Goal: Task Accomplishment & Management: Manage account settings

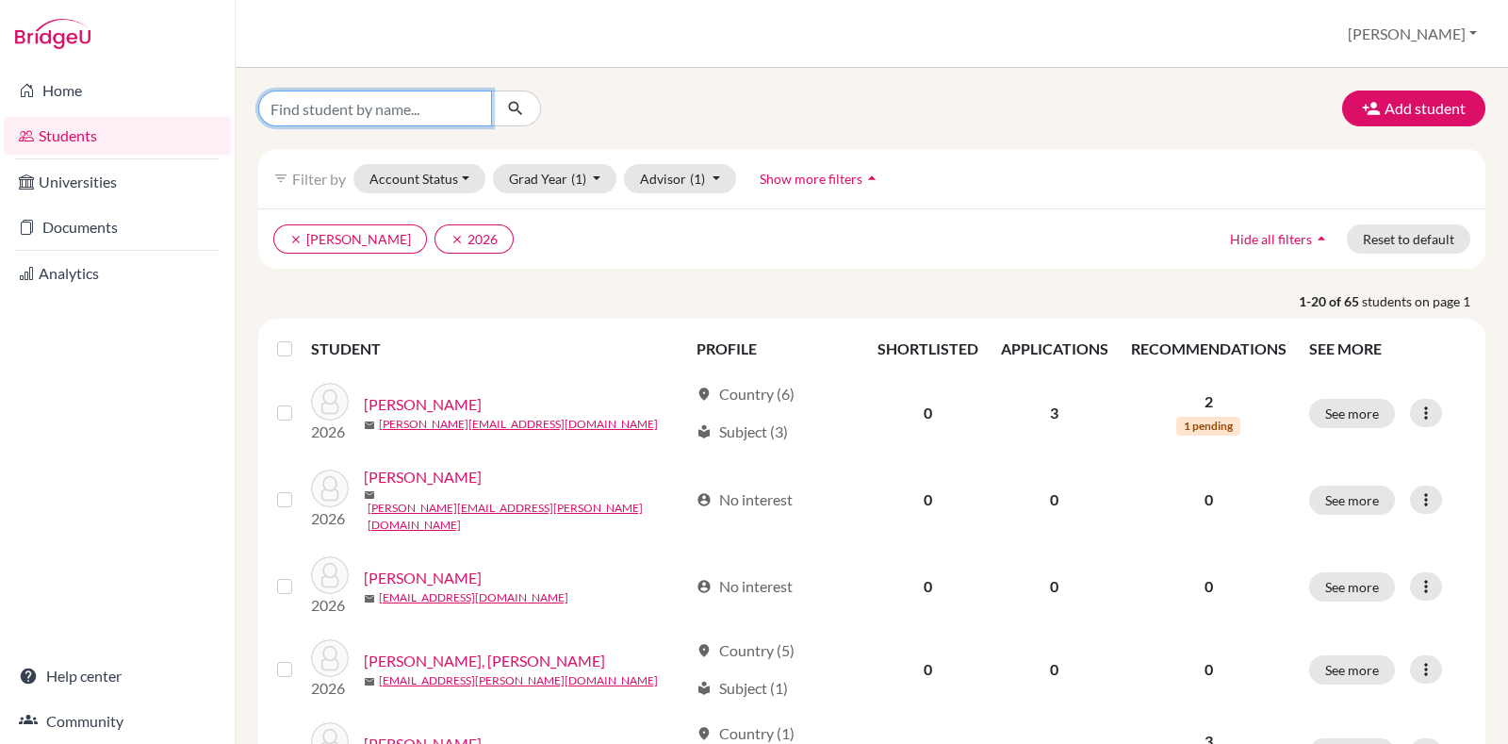
click at [437, 120] on input "Find student by name..." at bounding box center [375, 109] width 234 height 36
type input "thea"
click button "submit" at bounding box center [516, 109] width 50 height 36
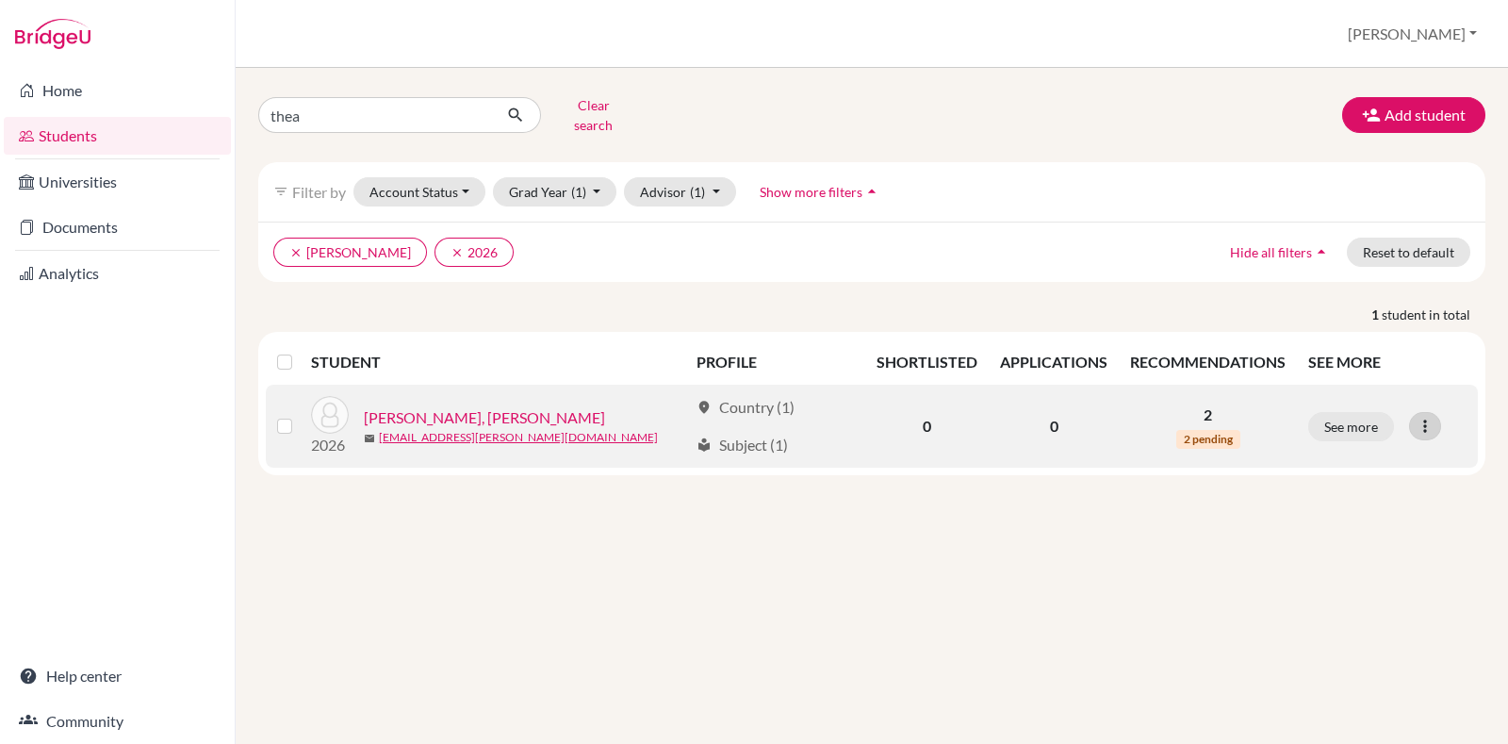
click at [1418, 417] on icon at bounding box center [1425, 426] width 19 height 19
click at [1372, 450] on button "Edit student" at bounding box center [1343, 465] width 149 height 30
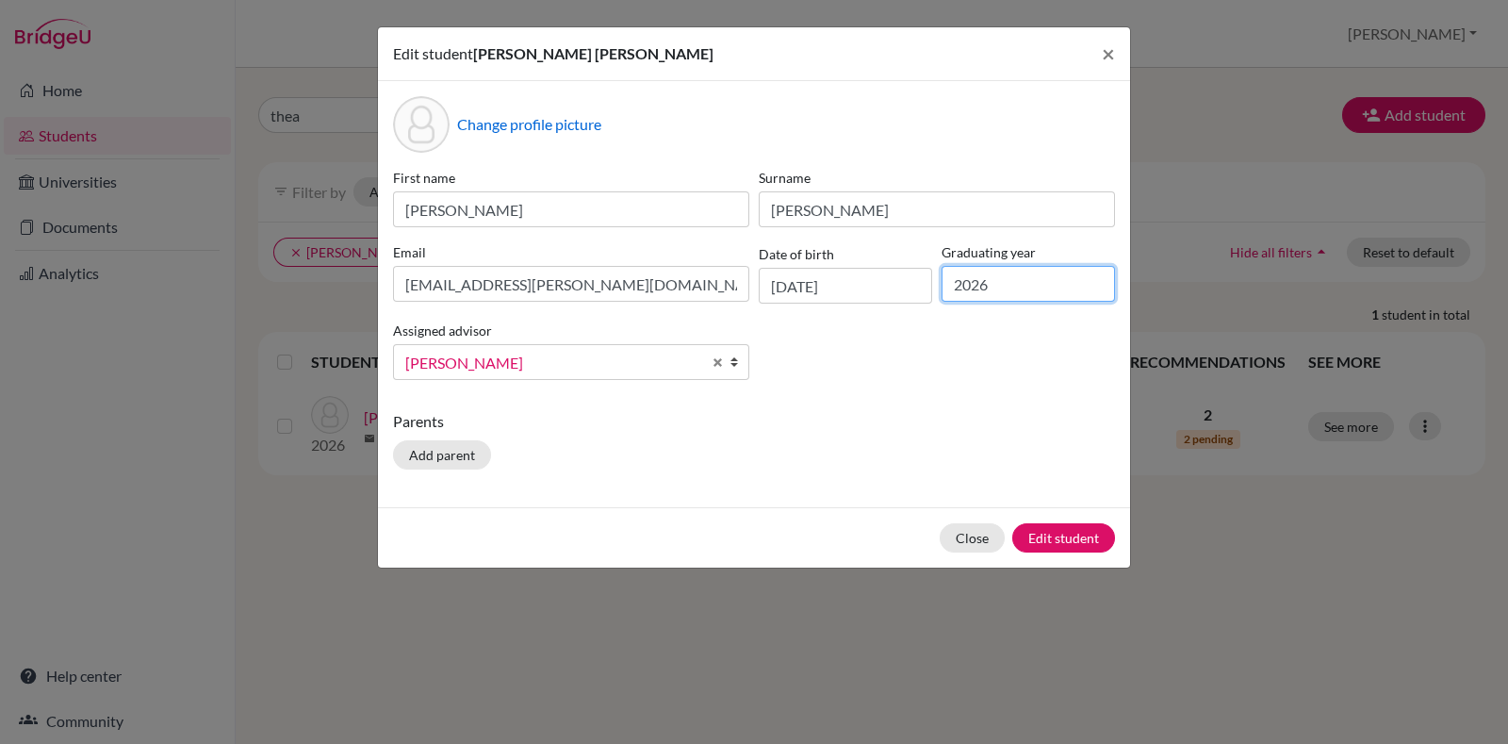
click at [1021, 277] on input "2026" at bounding box center [1028, 284] width 173 height 36
type input "2027"
click button "Edit student" at bounding box center [1064, 537] width 103 height 29
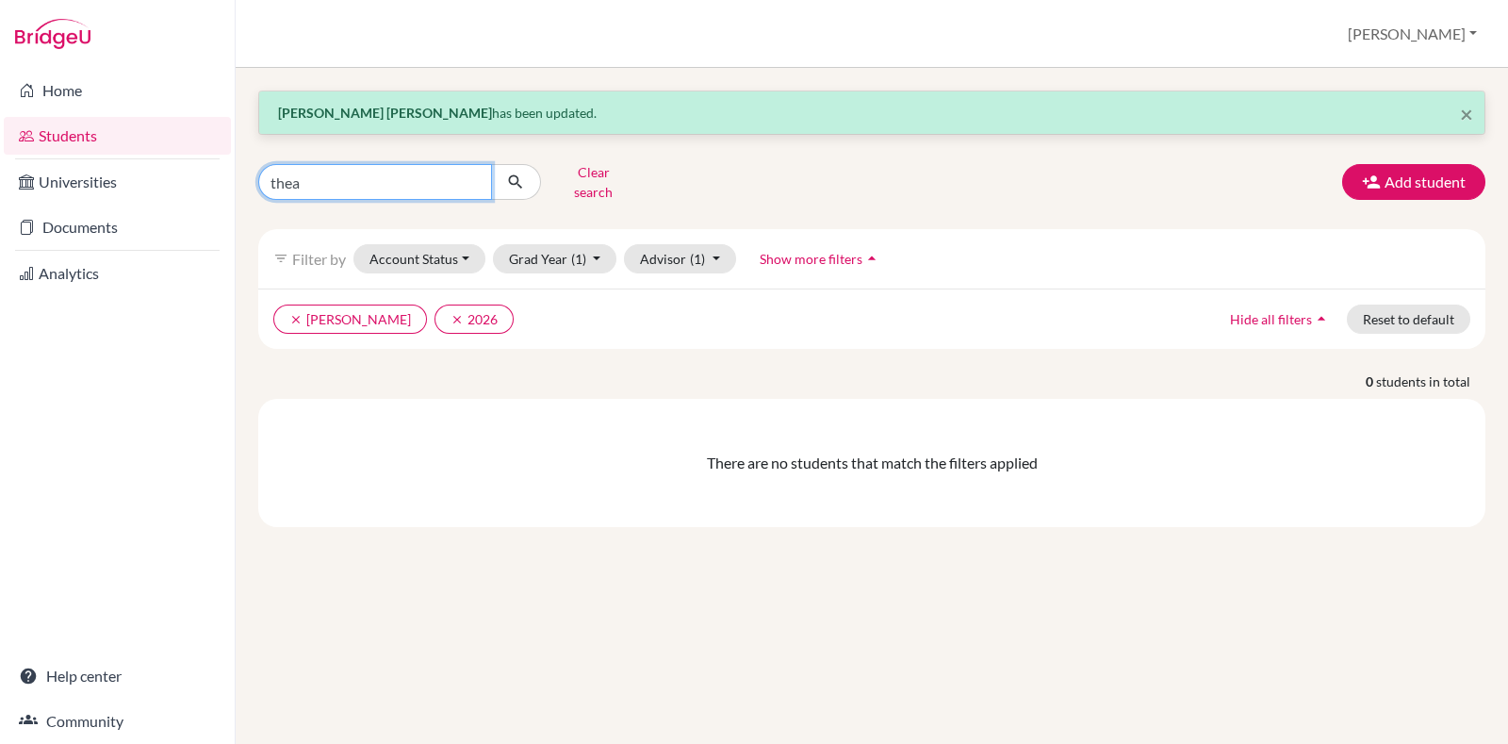
click at [387, 184] on input "thea" at bounding box center [375, 182] width 234 height 36
click at [435, 311] on button "clear 2026" at bounding box center [474, 319] width 79 height 29
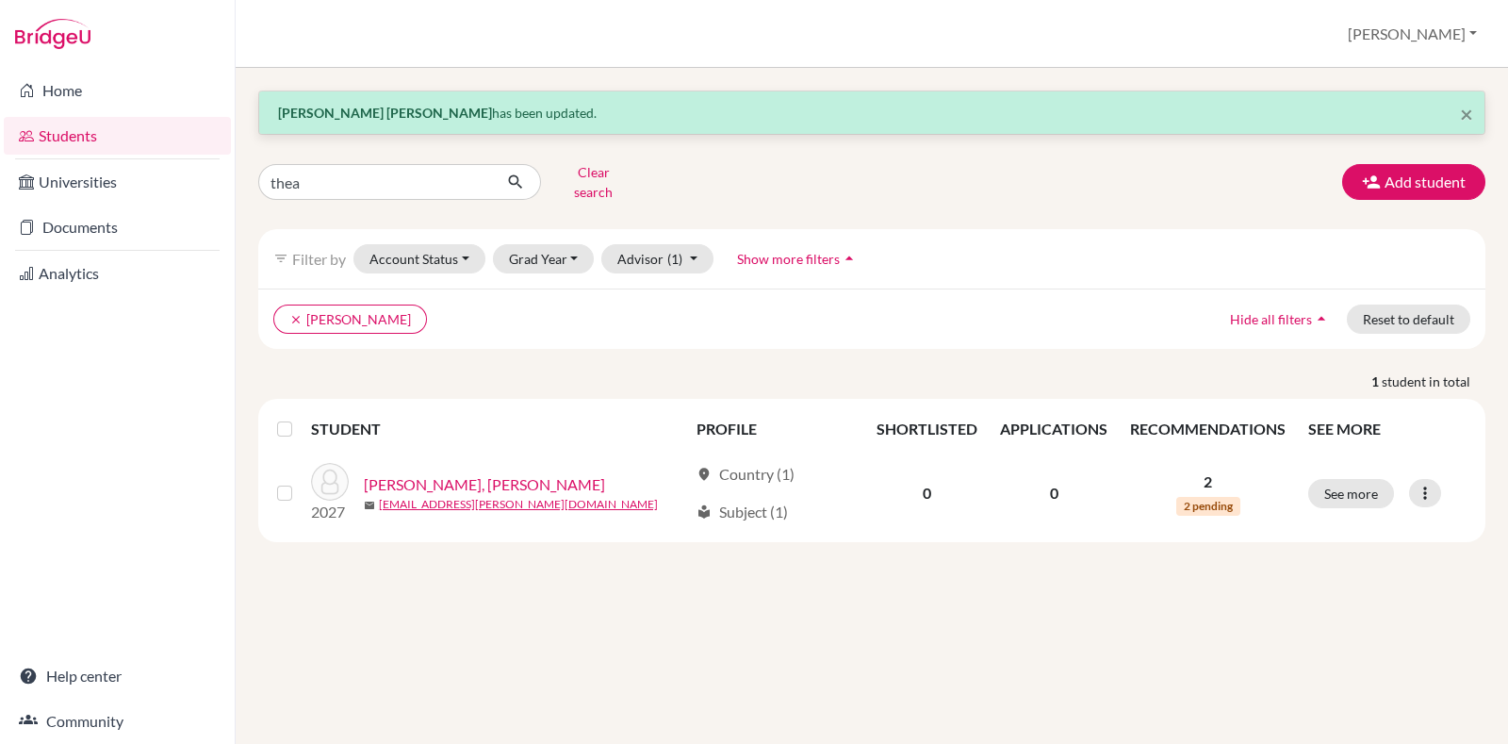
click at [338, 652] on div "× Thea Marie Philip has been updated. thea Clear search Add student filter_list…" at bounding box center [872, 406] width 1273 height 676
click at [621, 176] on button "Clear search" at bounding box center [593, 181] width 105 height 49
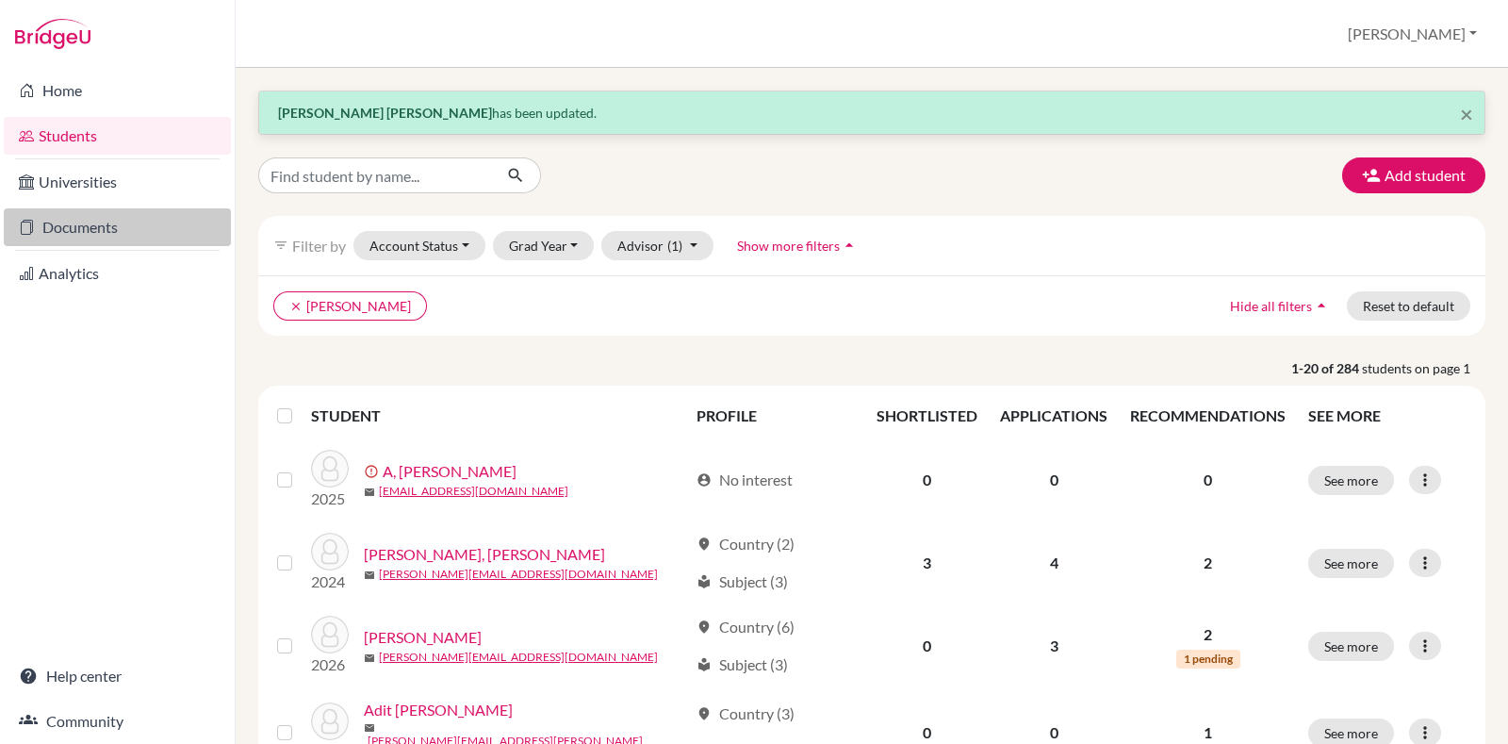
click at [157, 219] on link "Documents" at bounding box center [117, 227] width 227 height 38
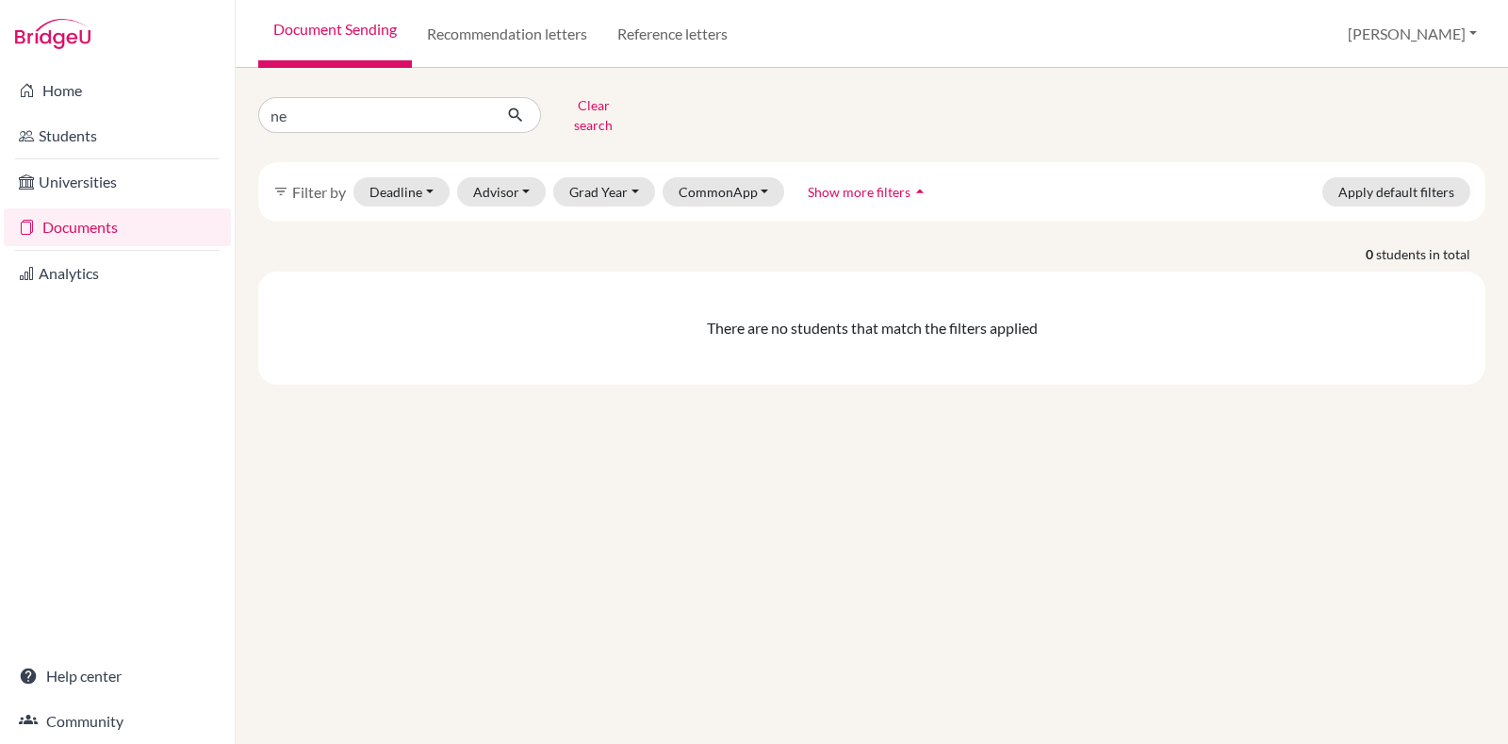
type input "n"
type input "[PERSON_NAME]"
click at [502, 108] on button "submit" at bounding box center [516, 115] width 50 height 36
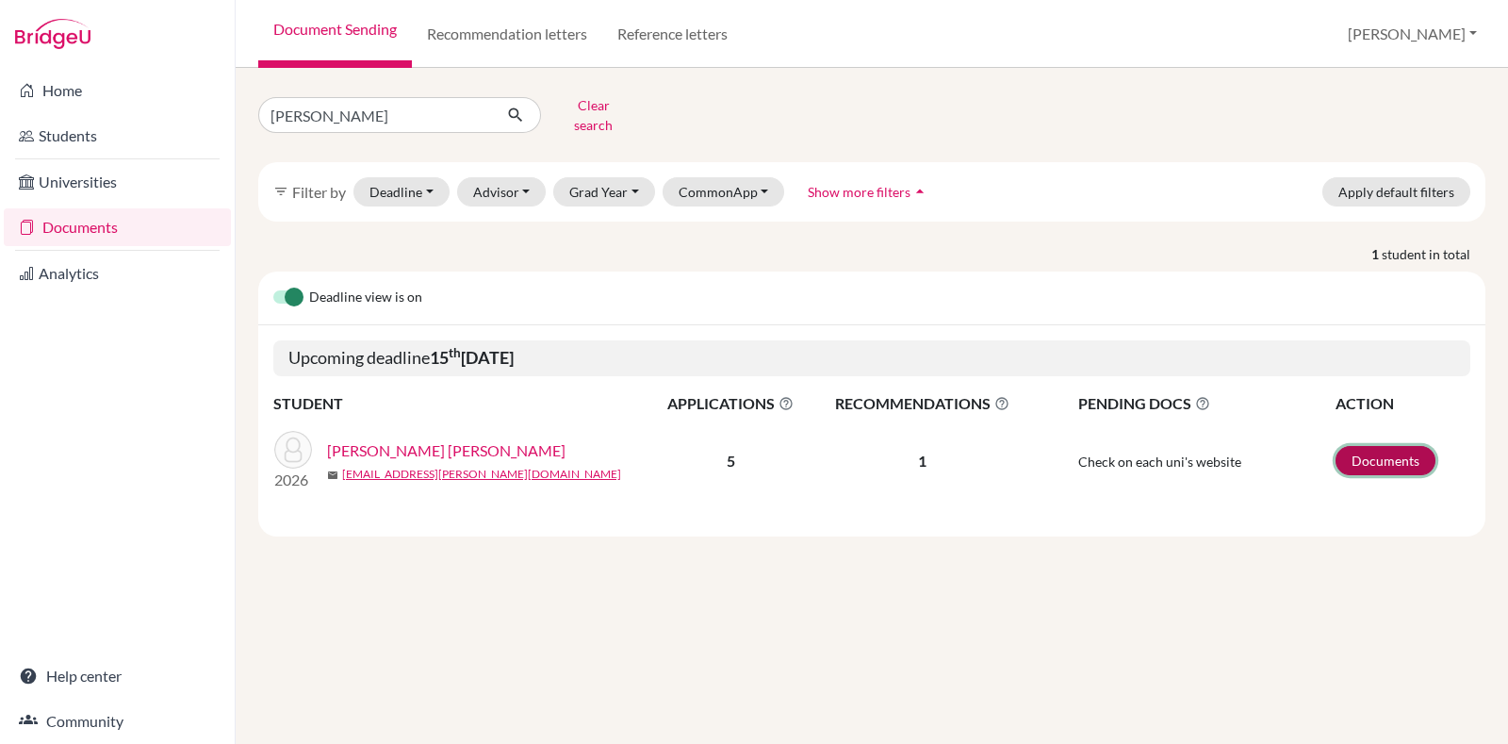
click at [1381, 447] on link "Documents" at bounding box center [1386, 460] width 100 height 29
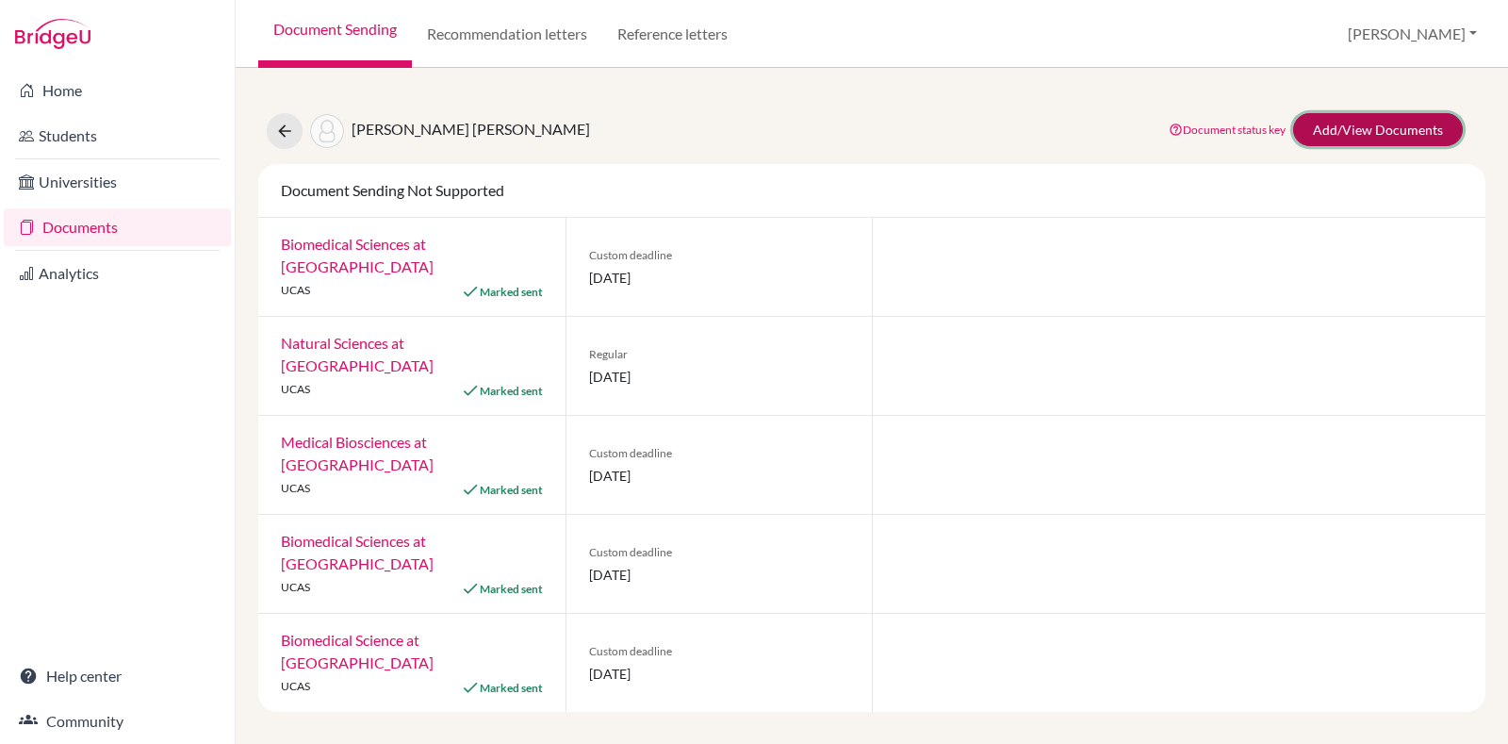
click at [1343, 140] on link "Add/View Documents" at bounding box center [1378, 129] width 170 height 33
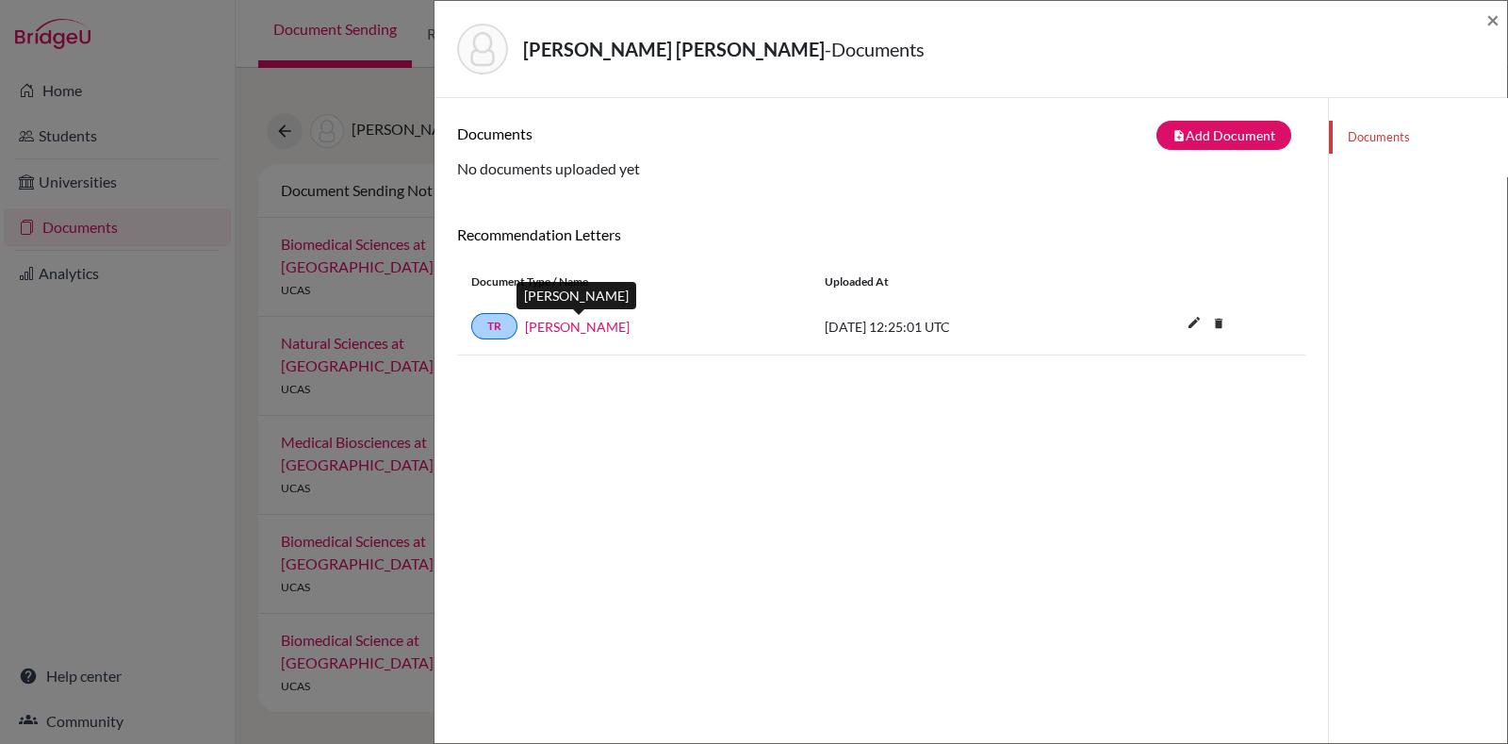
click at [603, 328] on link "Soumya Ravikumar" at bounding box center [577, 327] width 105 height 20
click at [1487, 27] on span "×" at bounding box center [1493, 19] width 13 height 27
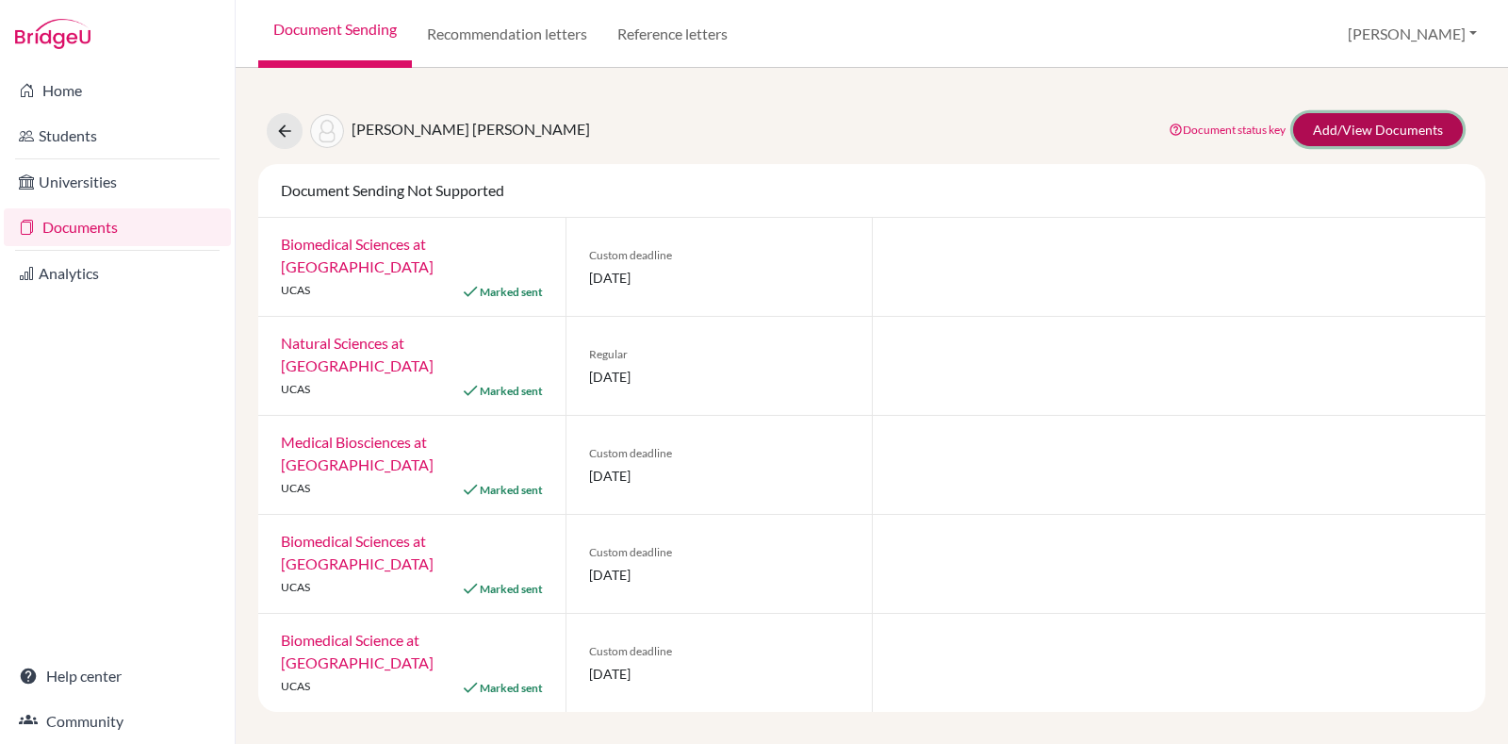
click at [1370, 115] on link "Add/View Documents" at bounding box center [1378, 129] width 170 height 33
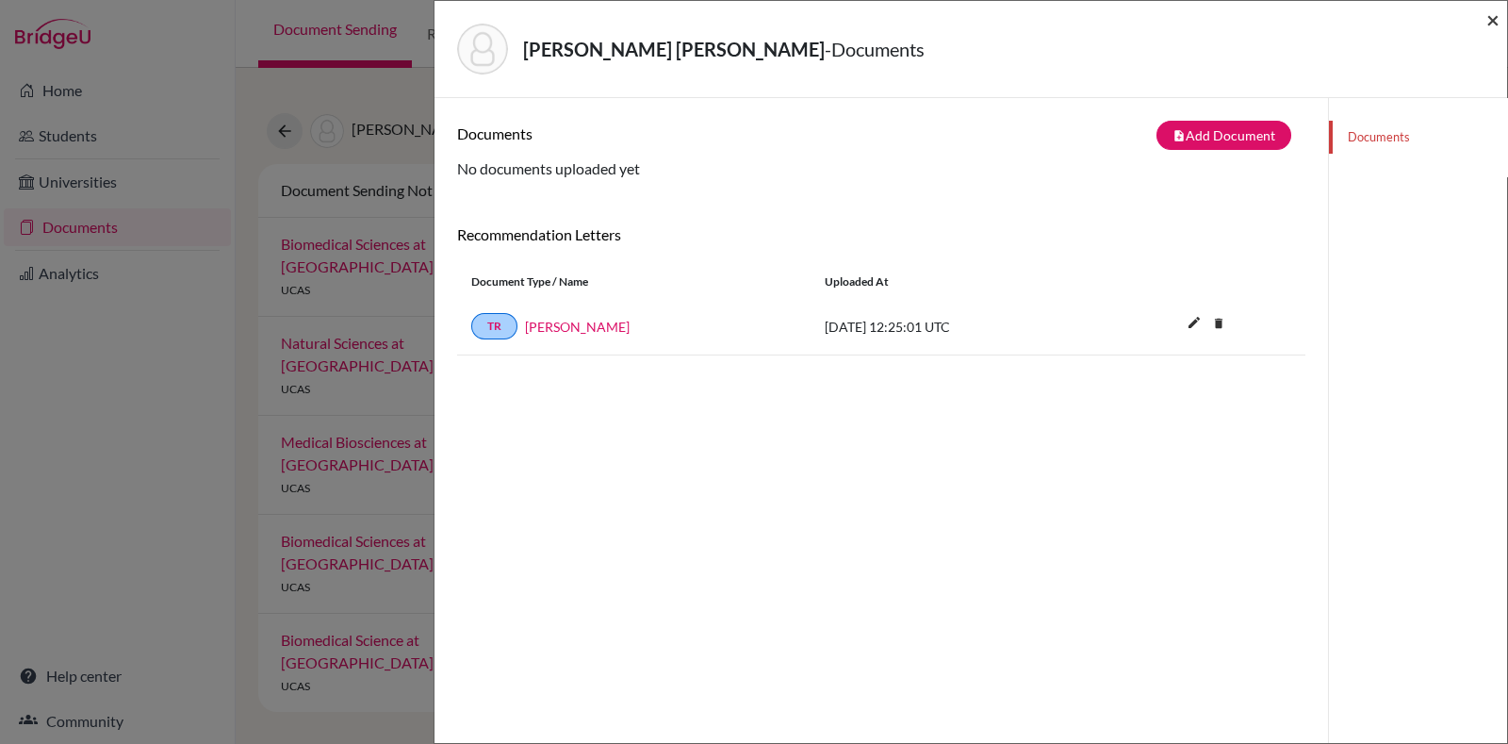
click at [1490, 25] on span "×" at bounding box center [1493, 19] width 13 height 27
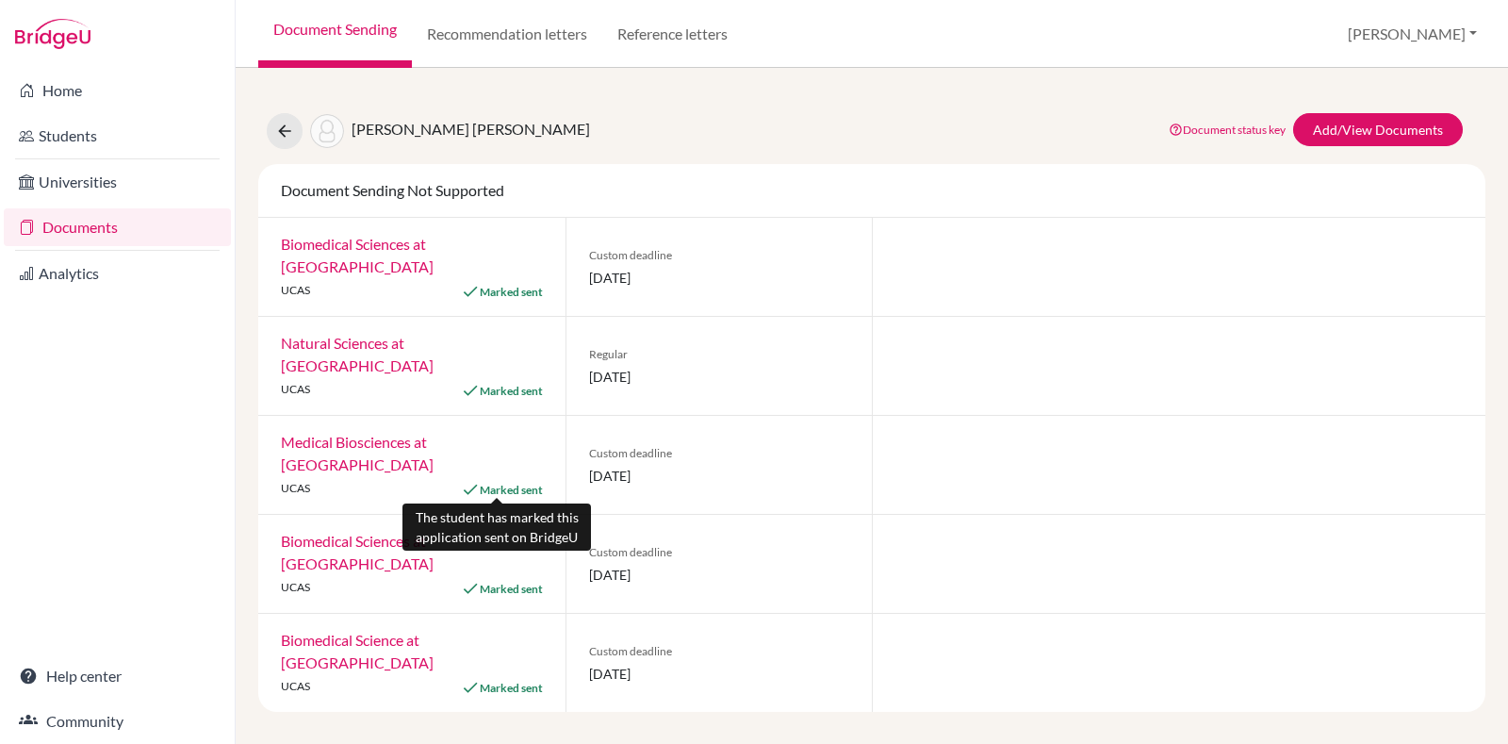
click at [515, 493] on span "Marked sent" at bounding box center [511, 490] width 63 height 14
click at [156, 217] on link "Documents" at bounding box center [117, 227] width 227 height 38
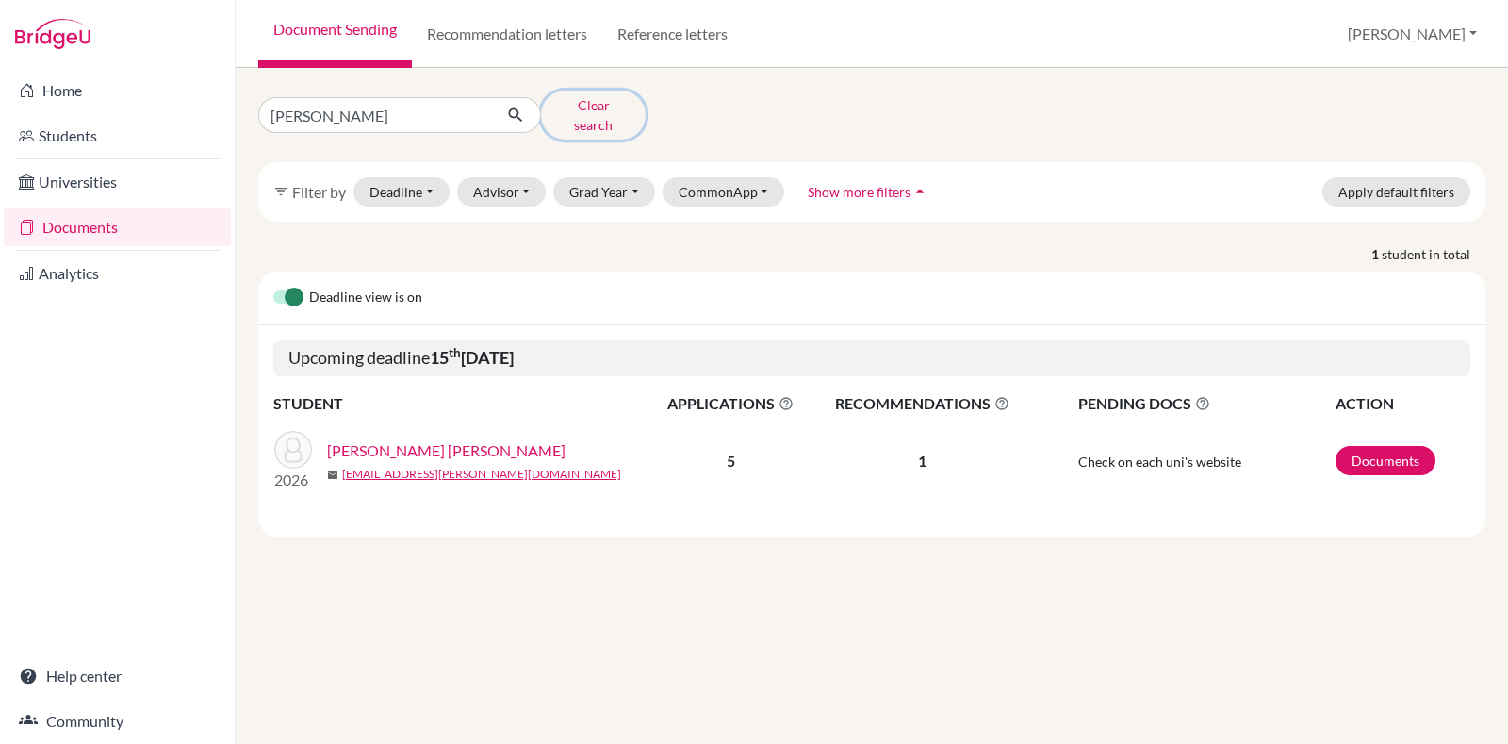
click at [580, 108] on button "Clear search" at bounding box center [593, 115] width 105 height 49
